Goal: Task Accomplishment & Management: Complete application form

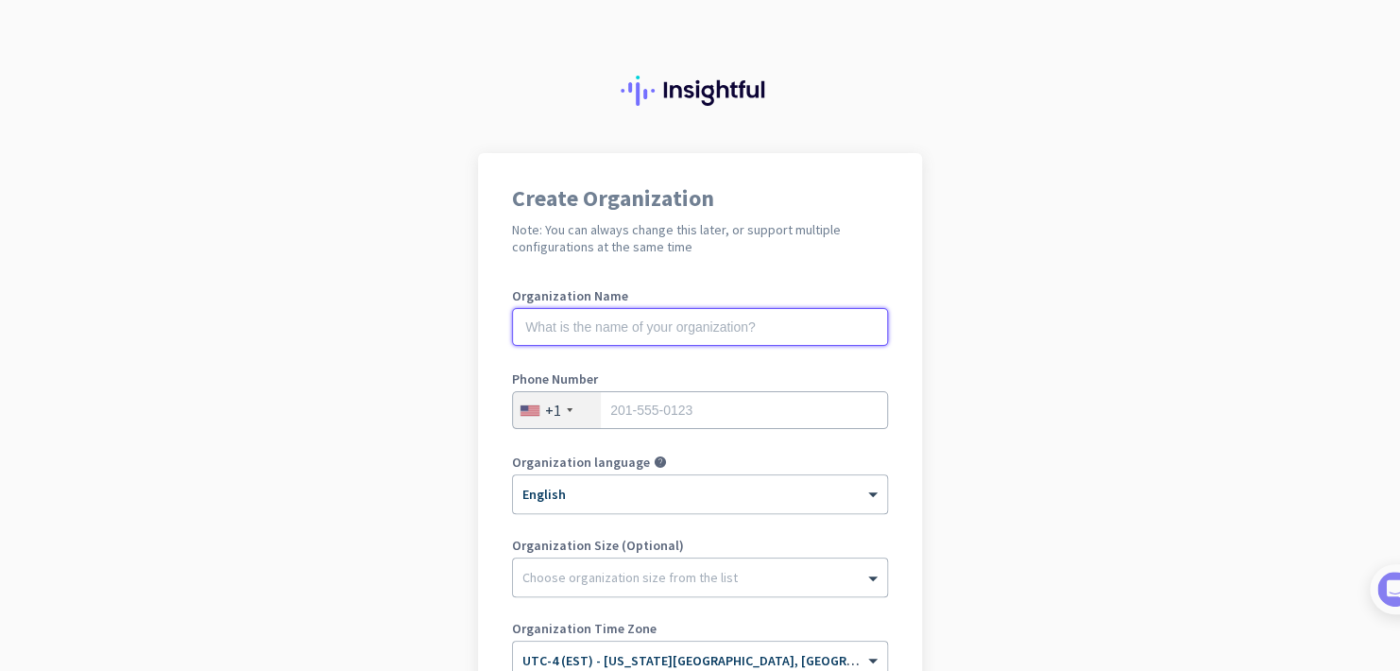
click at [724, 336] on input "text" at bounding box center [700, 327] width 376 height 38
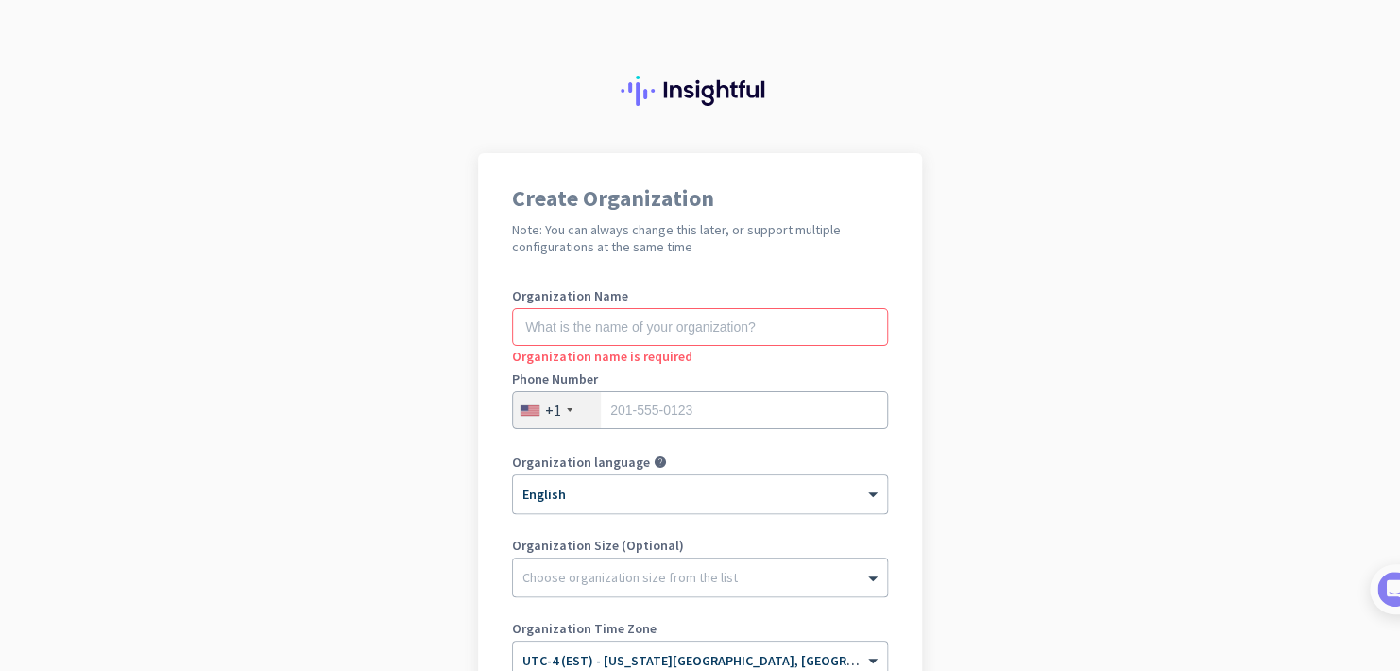
click at [366, 370] on app-onboarding-organization "Create Organization Note: You can always change this later, or support multiple…" at bounding box center [700, 562] width 1400 height 818
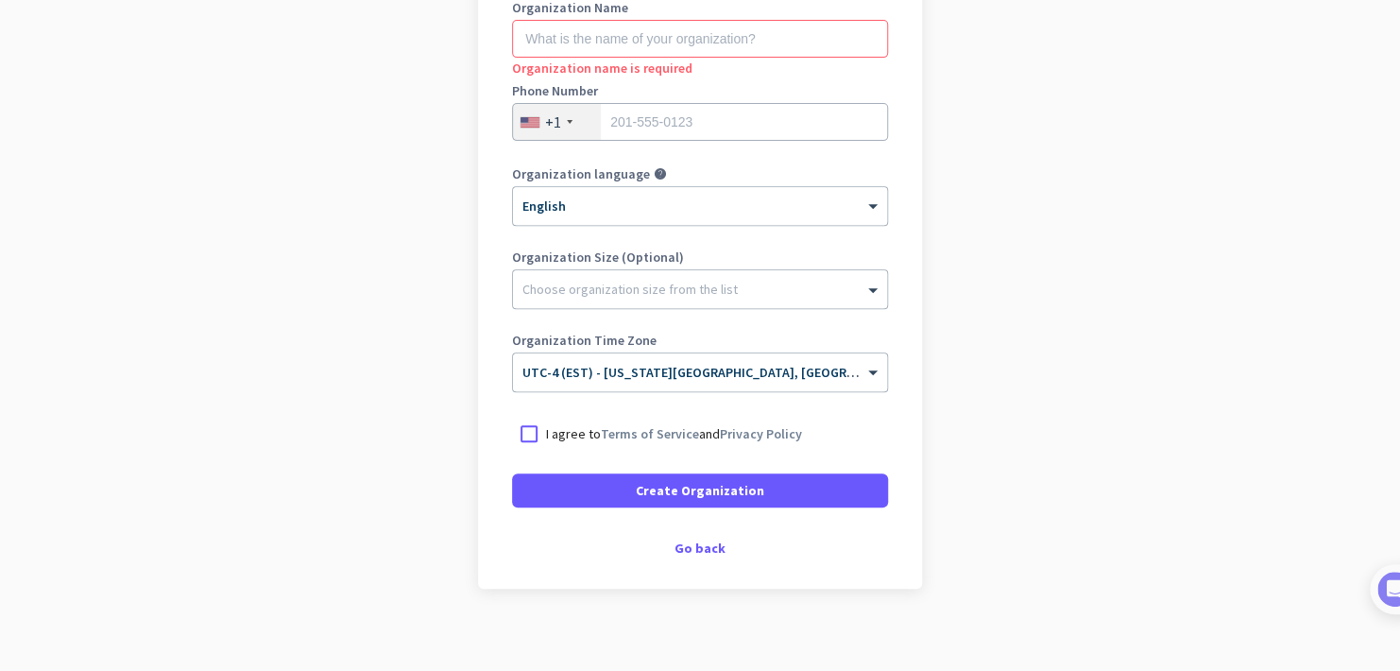
scroll to position [299, 0]
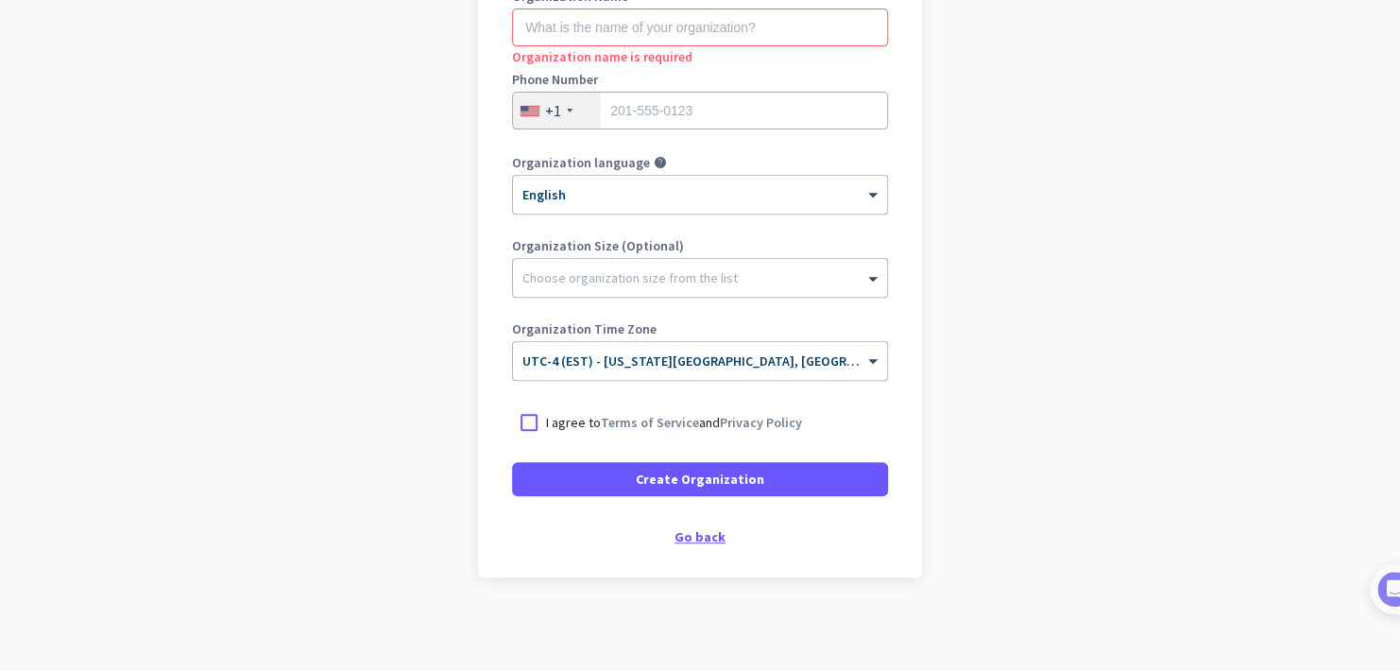
click at [716, 540] on div "Go back" at bounding box center [700, 536] width 376 height 13
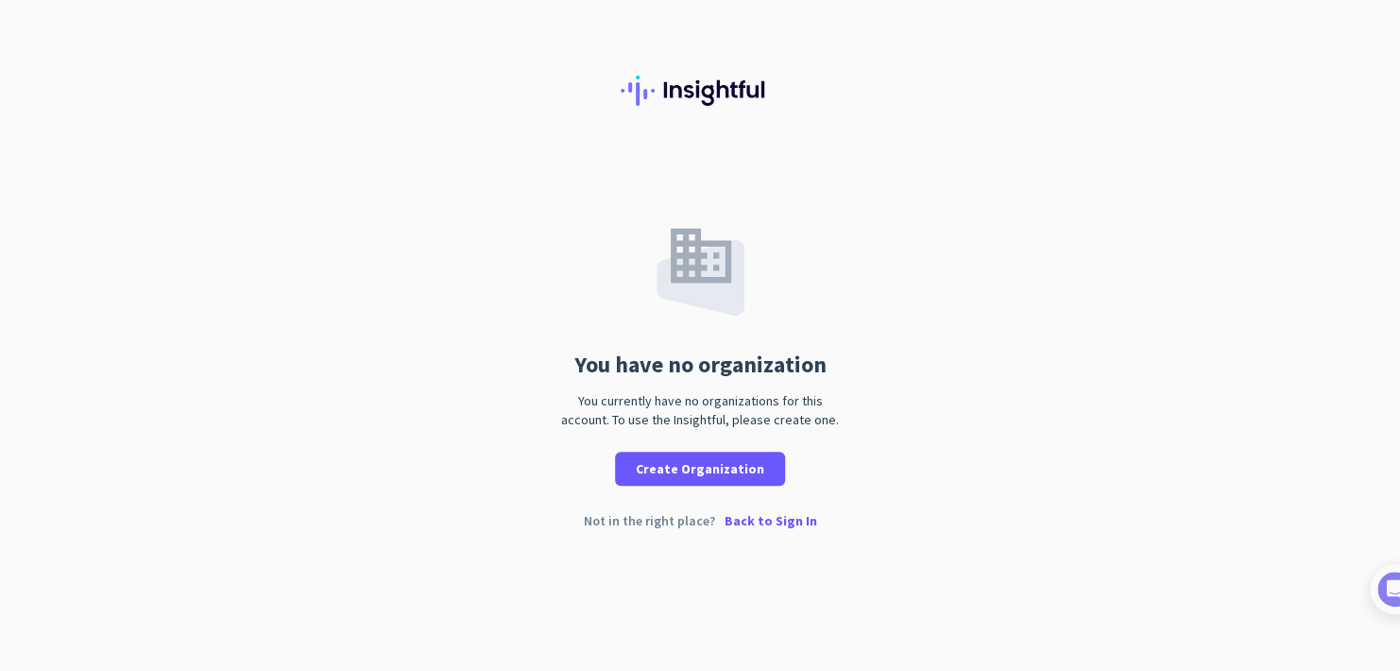
click at [771, 522] on p "Back to Sign In" at bounding box center [770, 520] width 93 height 13
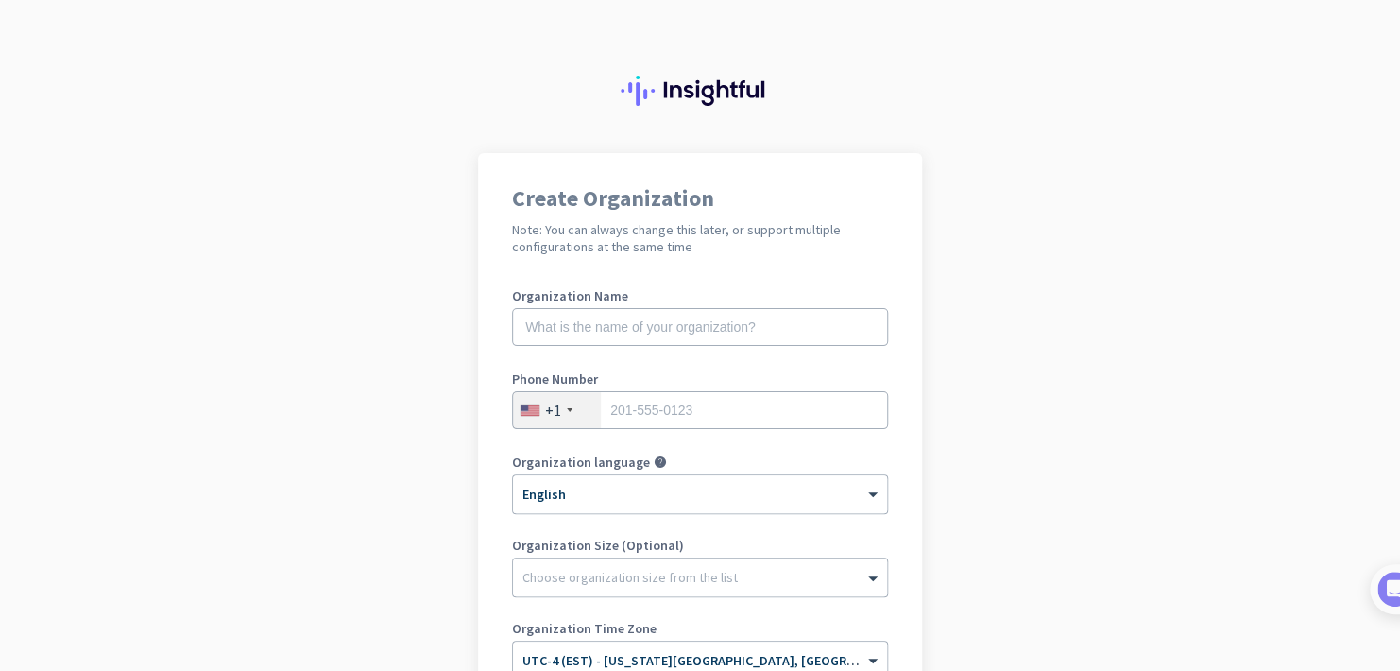
click at [319, 251] on app-onboarding-organization "Create Organization Note: You can always change this later, or support multiple…" at bounding box center [700, 562] width 1400 height 818
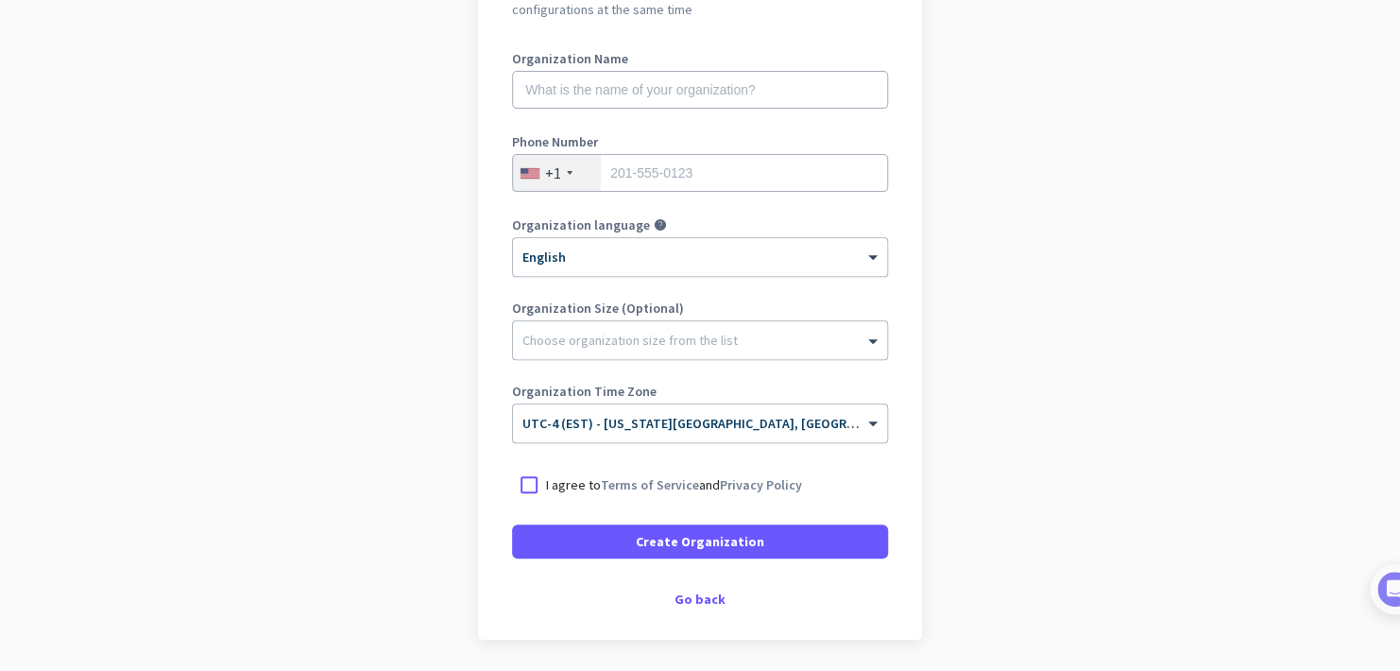
scroll to position [299, 0]
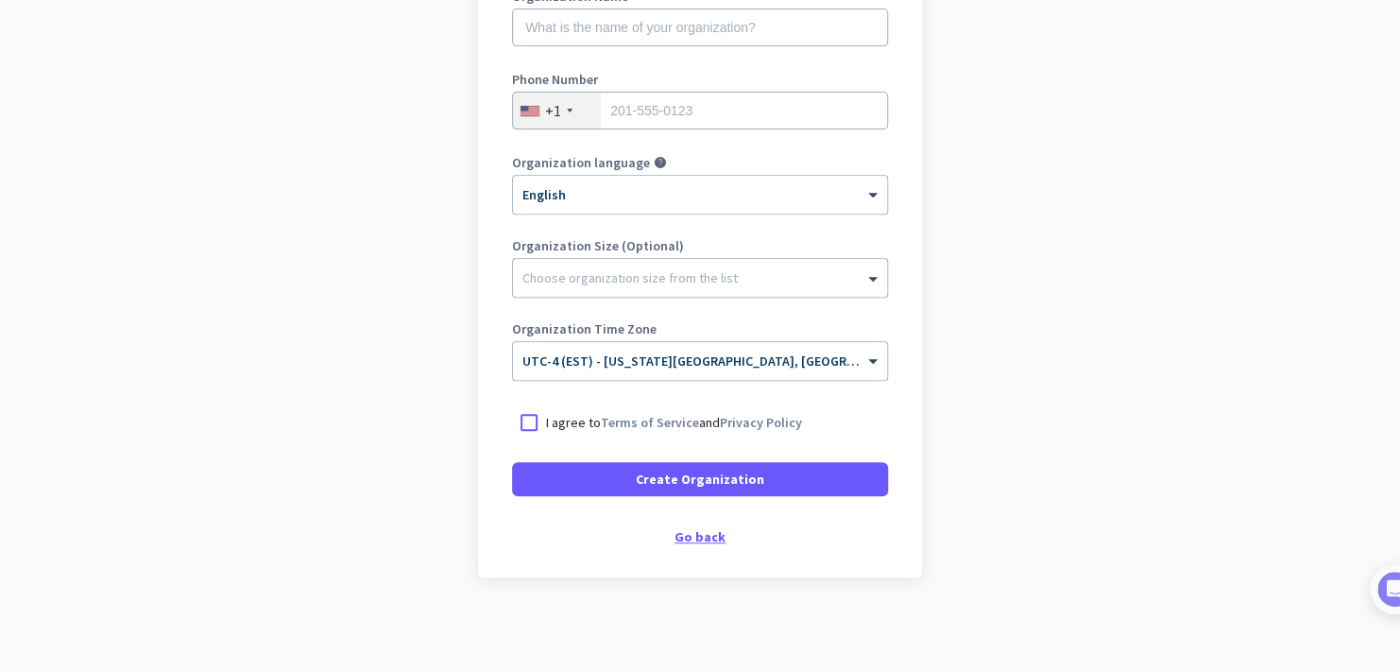
click at [690, 537] on div "Go back" at bounding box center [700, 536] width 376 height 13
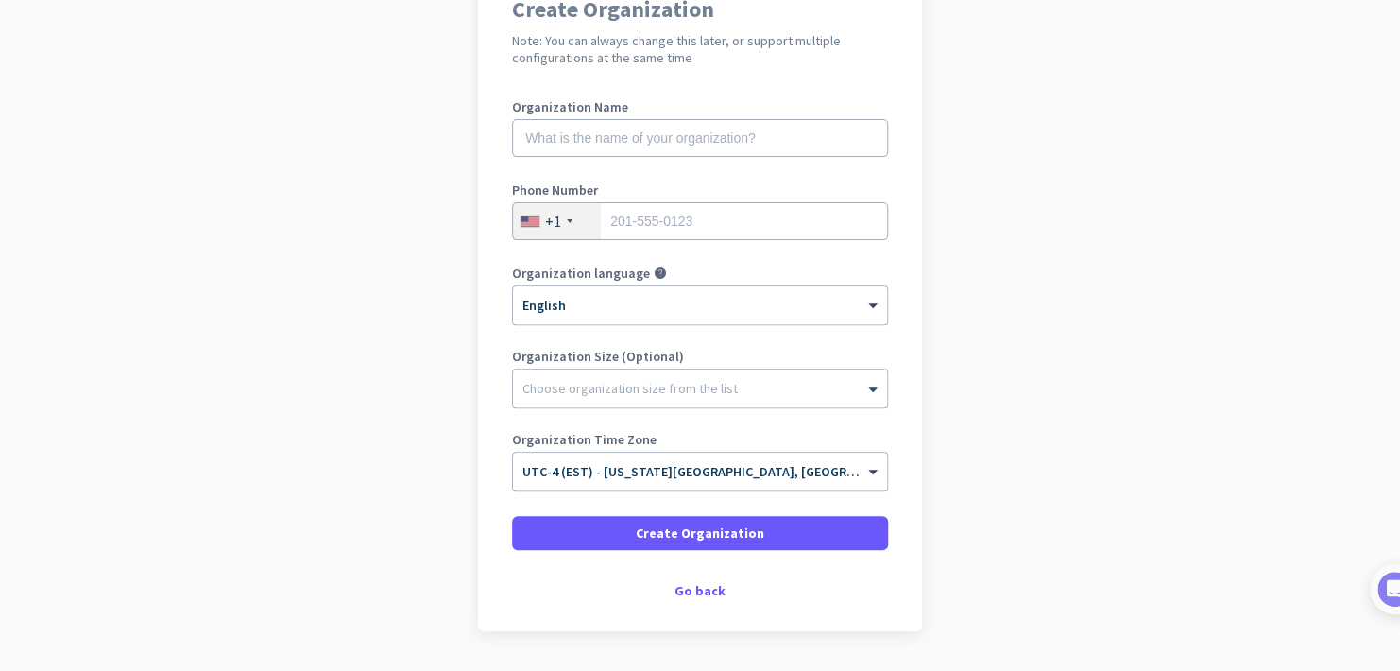
scroll to position [187, 0]
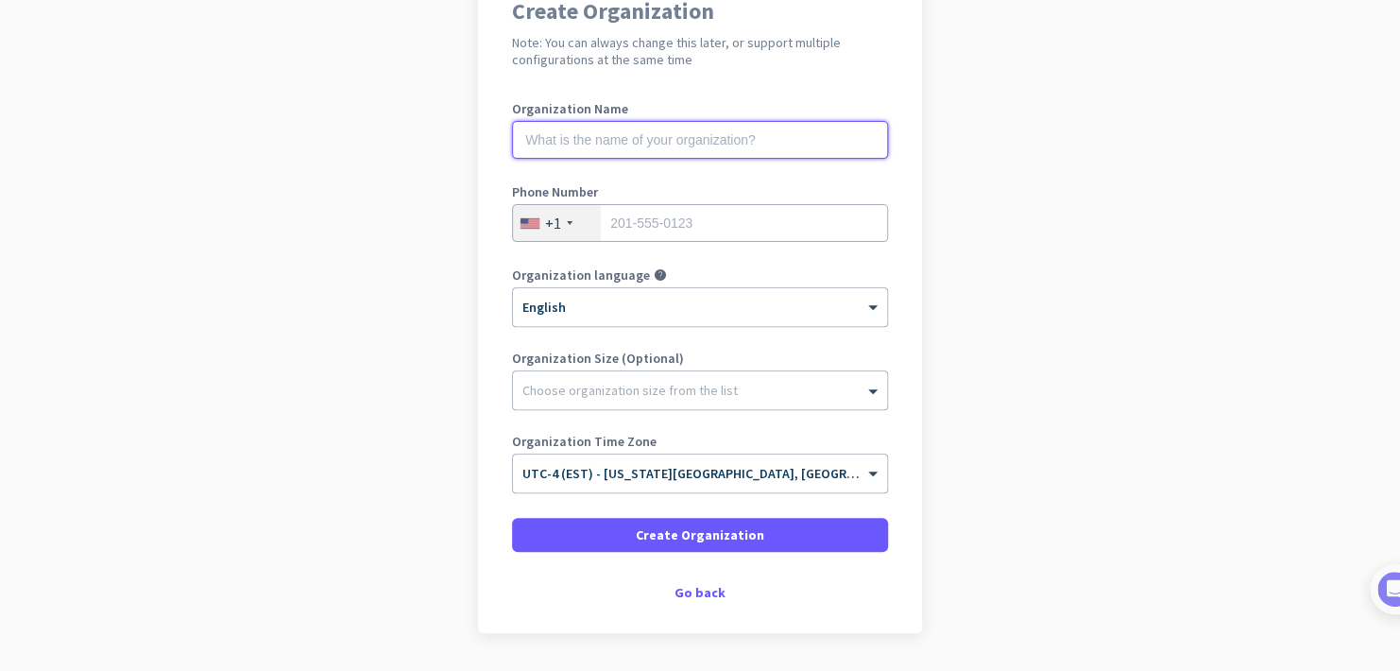
click at [681, 149] on input "text" at bounding box center [700, 140] width 376 height 38
type input "[PERSON_NAME]"
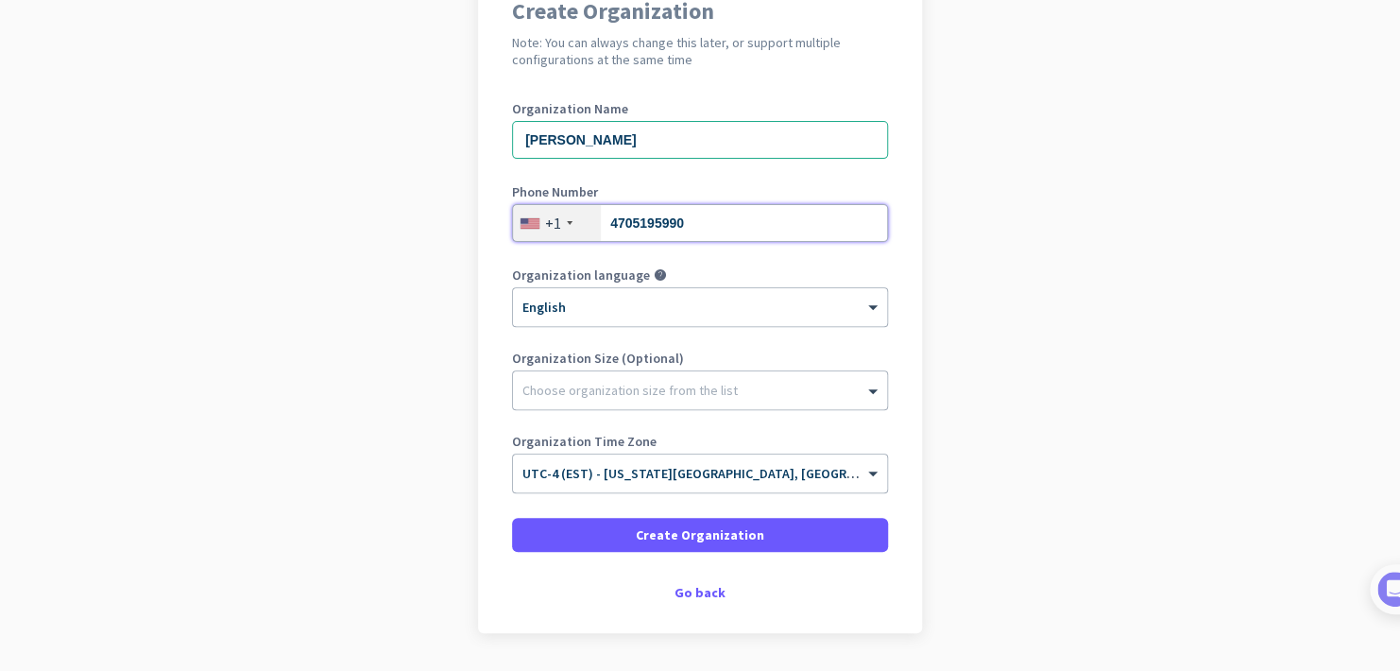
type input "4705195990"
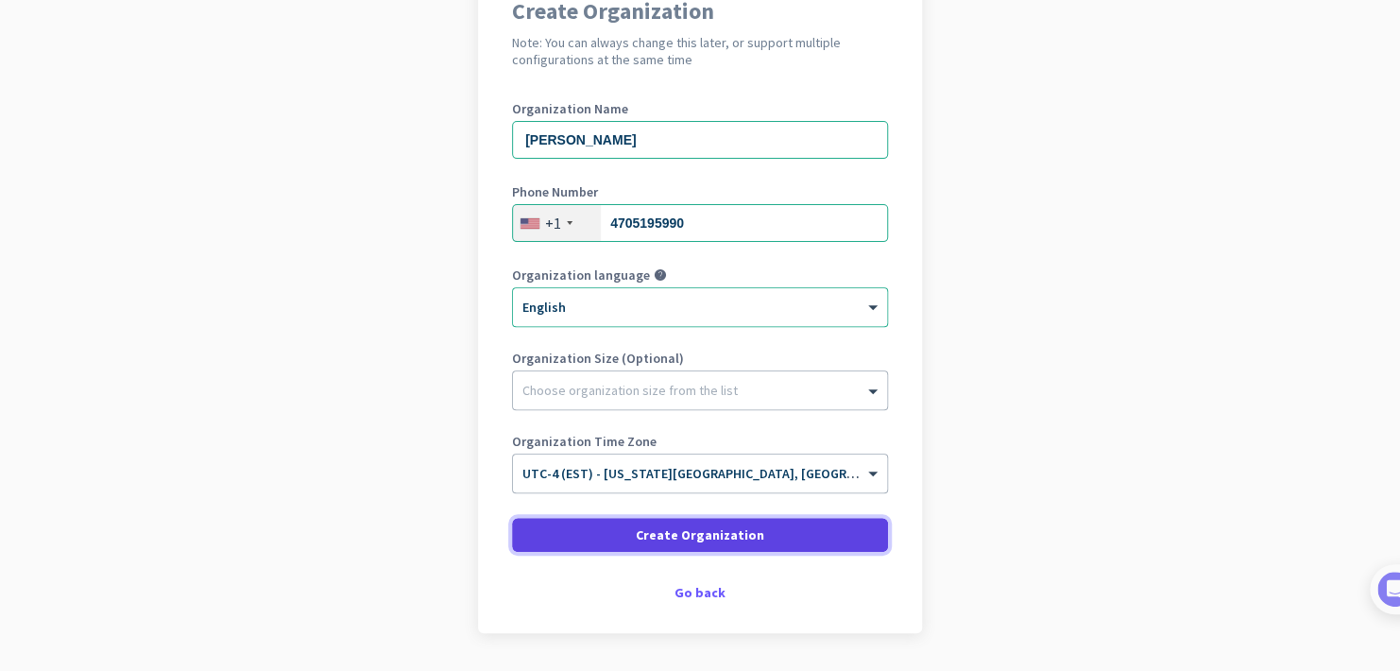
click at [666, 543] on span at bounding box center [700, 534] width 376 height 45
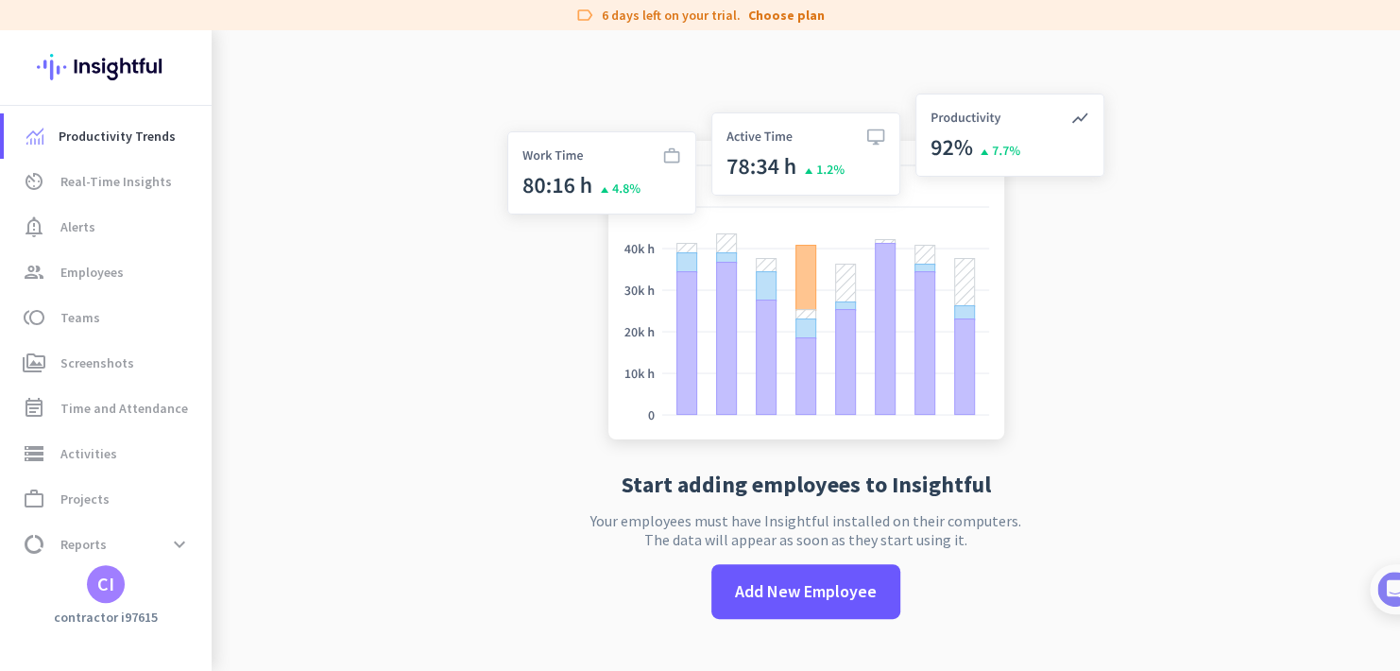
click at [111, 590] on div "CI" at bounding box center [105, 583] width 17 height 19
click at [190, 459] on span "Personal Settings" at bounding box center [206, 446] width 145 height 34
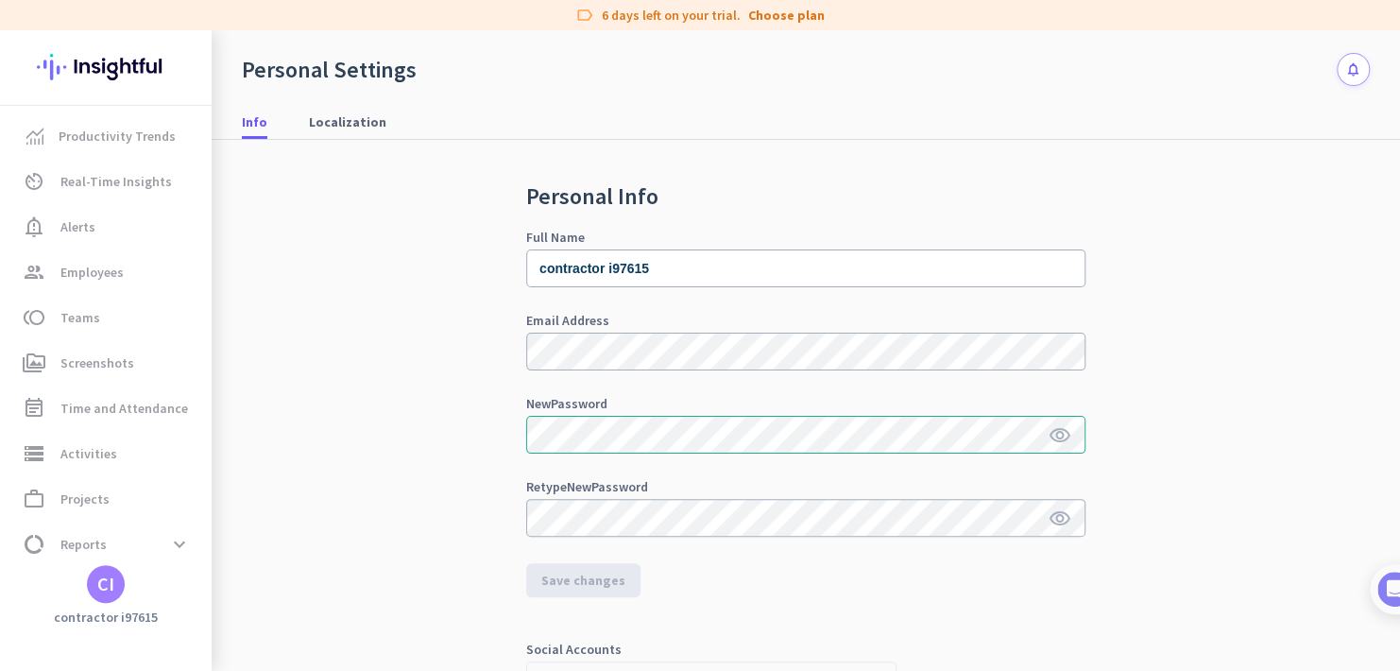
click at [1048, 430] on icon "visibility" at bounding box center [1059, 435] width 23 height 23
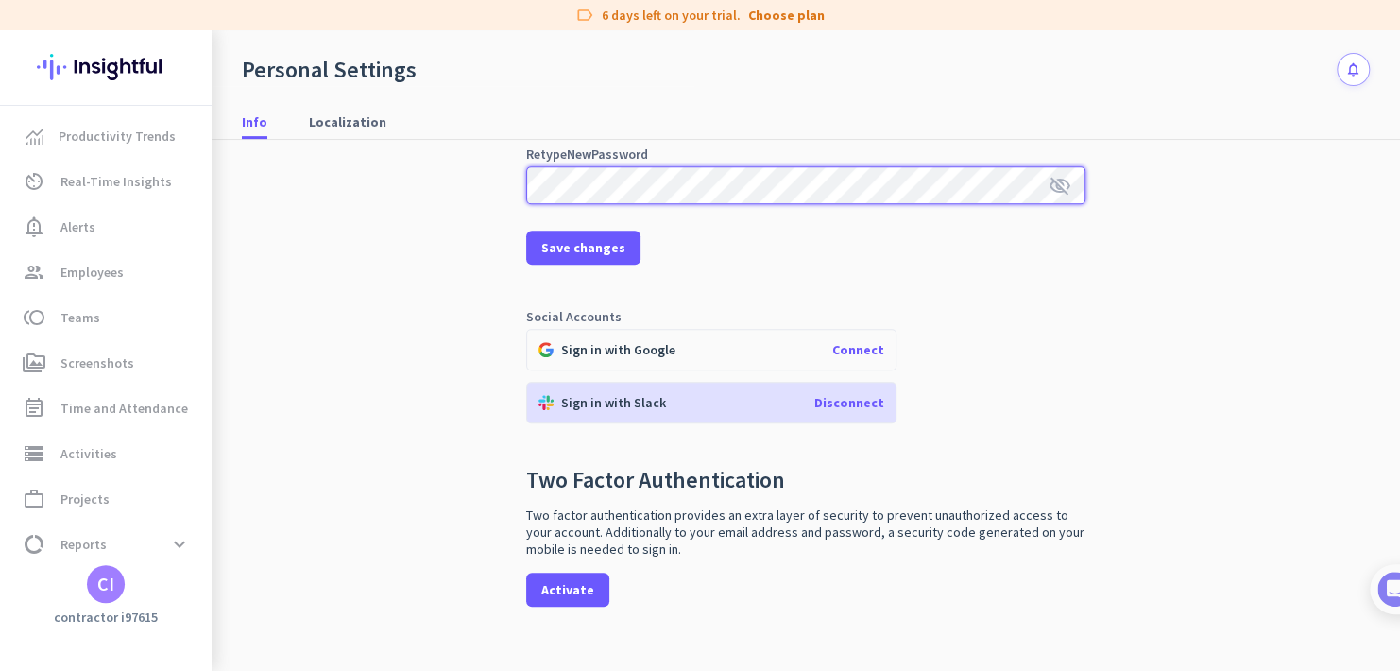
scroll to position [355, 0]
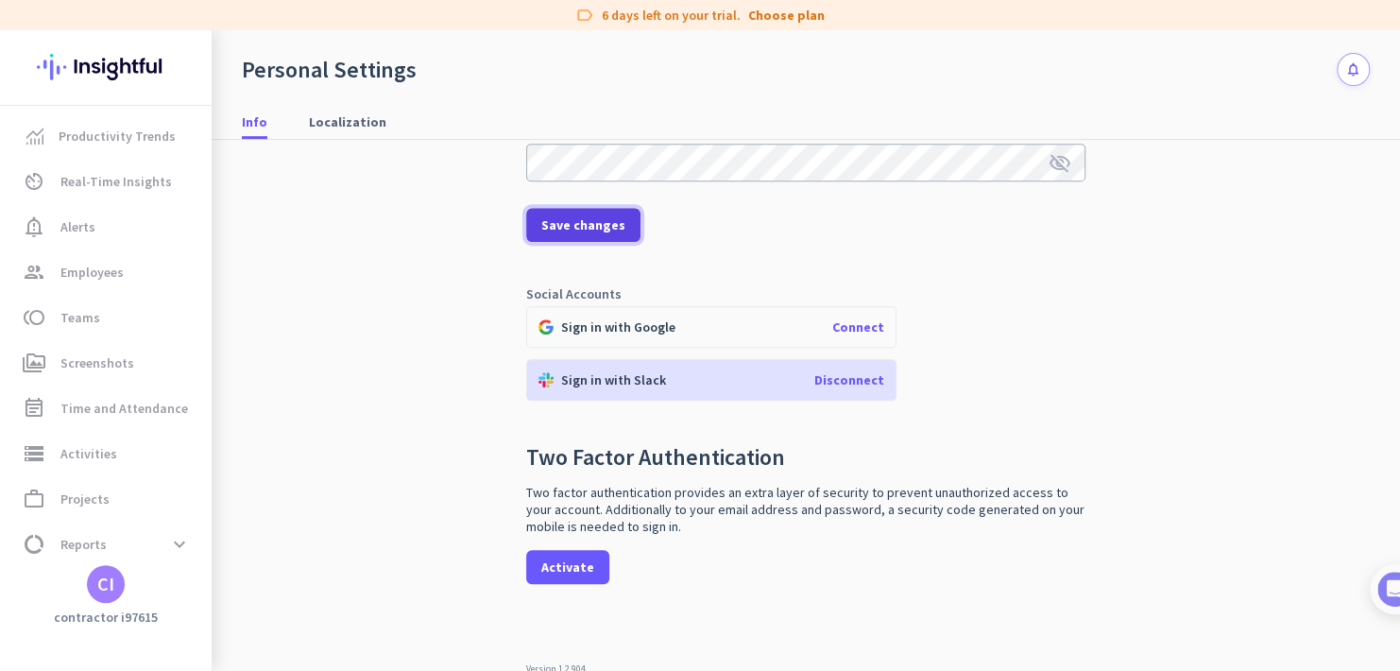
click at [576, 225] on span "Save changes" at bounding box center [583, 224] width 84 height 19
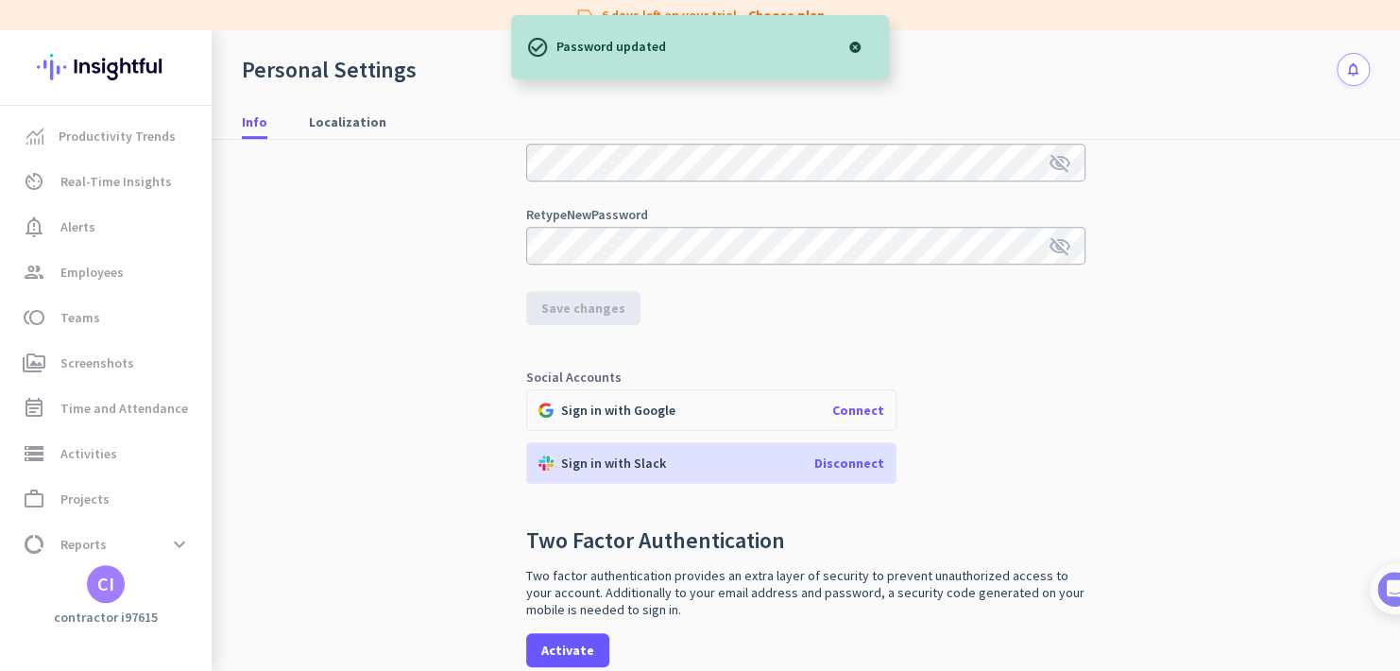
click at [852, 410] on span "Connect" at bounding box center [858, 409] width 52 height 17
